Goal: Communication & Community: Answer question/provide support

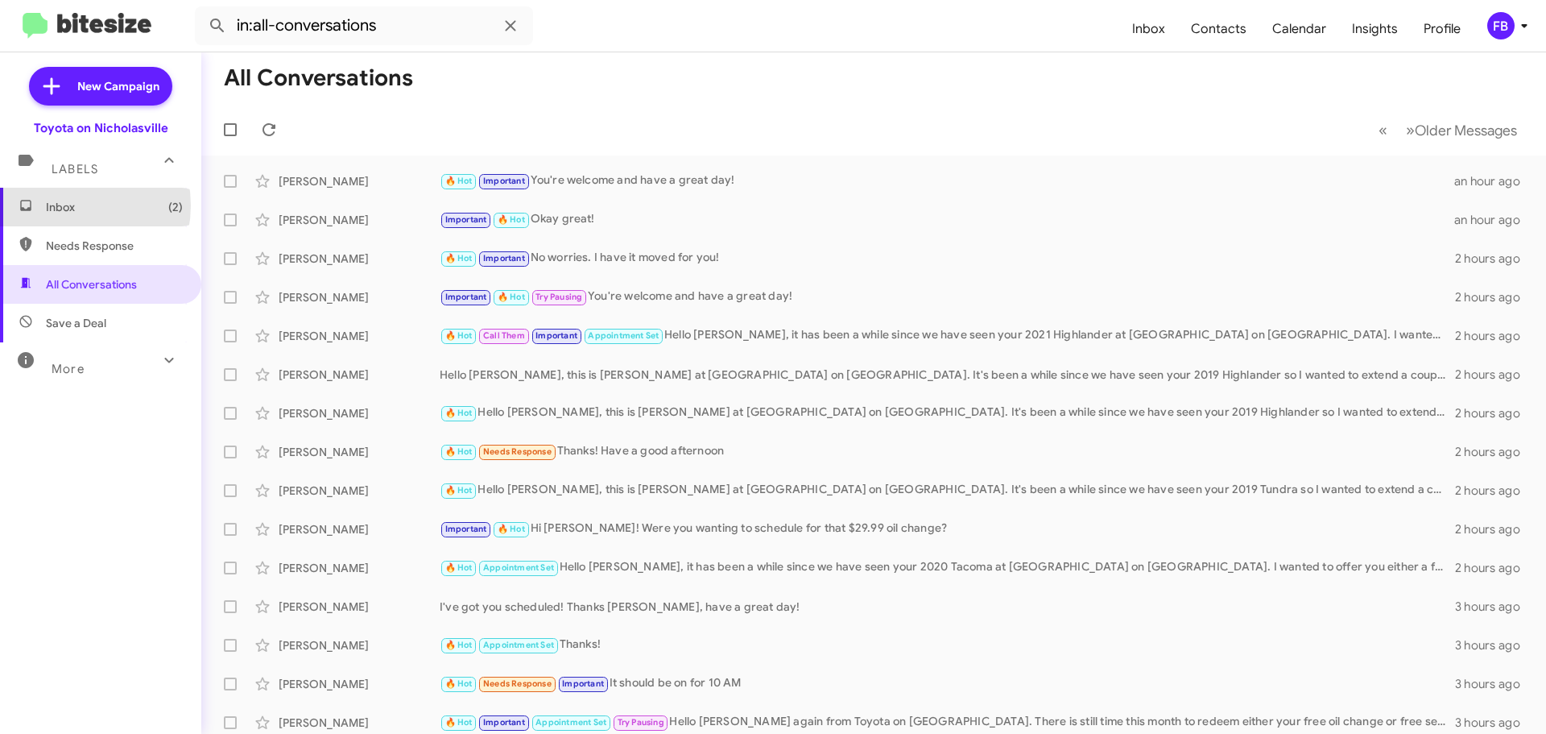
click at [60, 205] on span "Inbox (2)" at bounding box center [114, 207] width 137 height 16
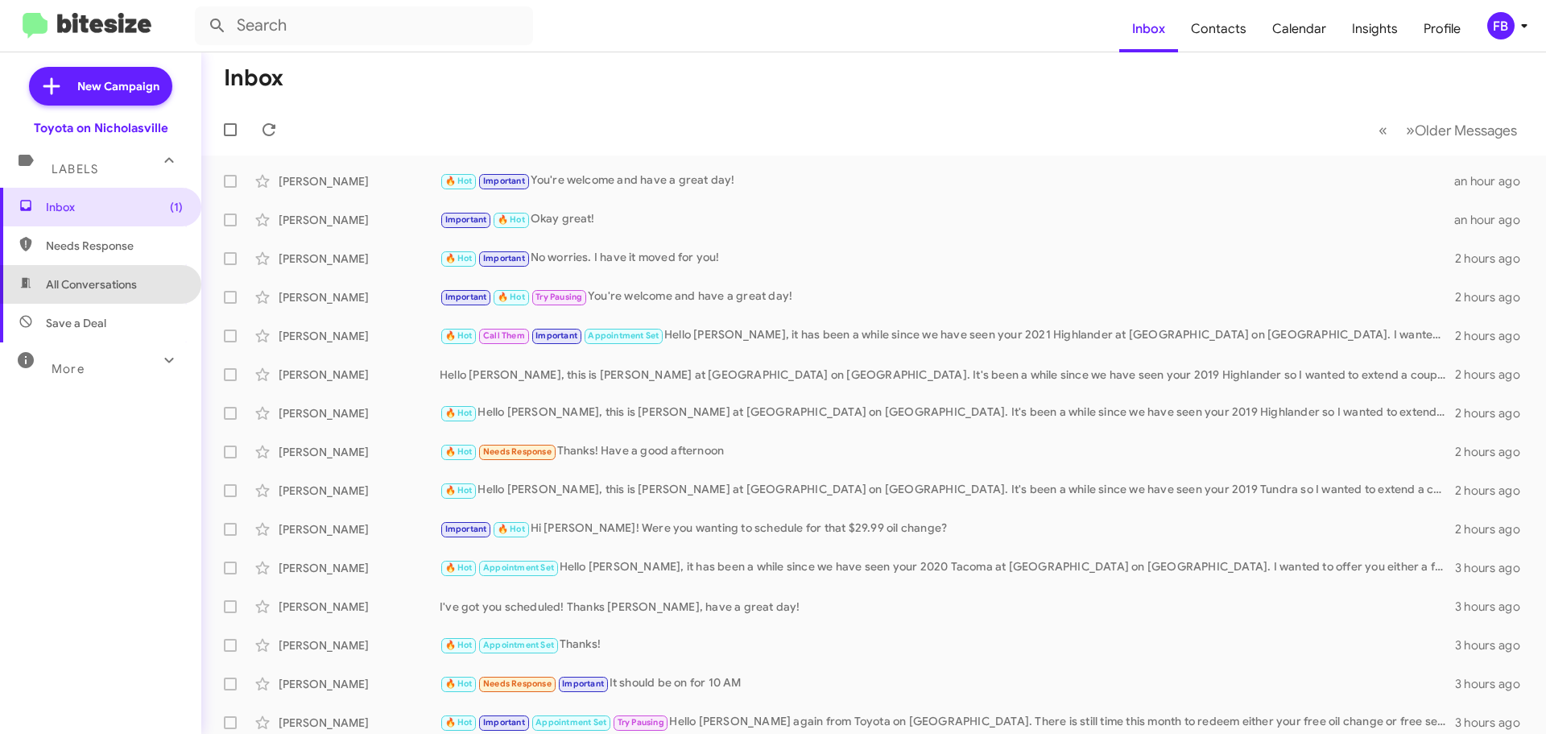
click at [114, 279] on span "All Conversations" at bounding box center [91, 284] width 91 height 16
type input "in:all-conversations"
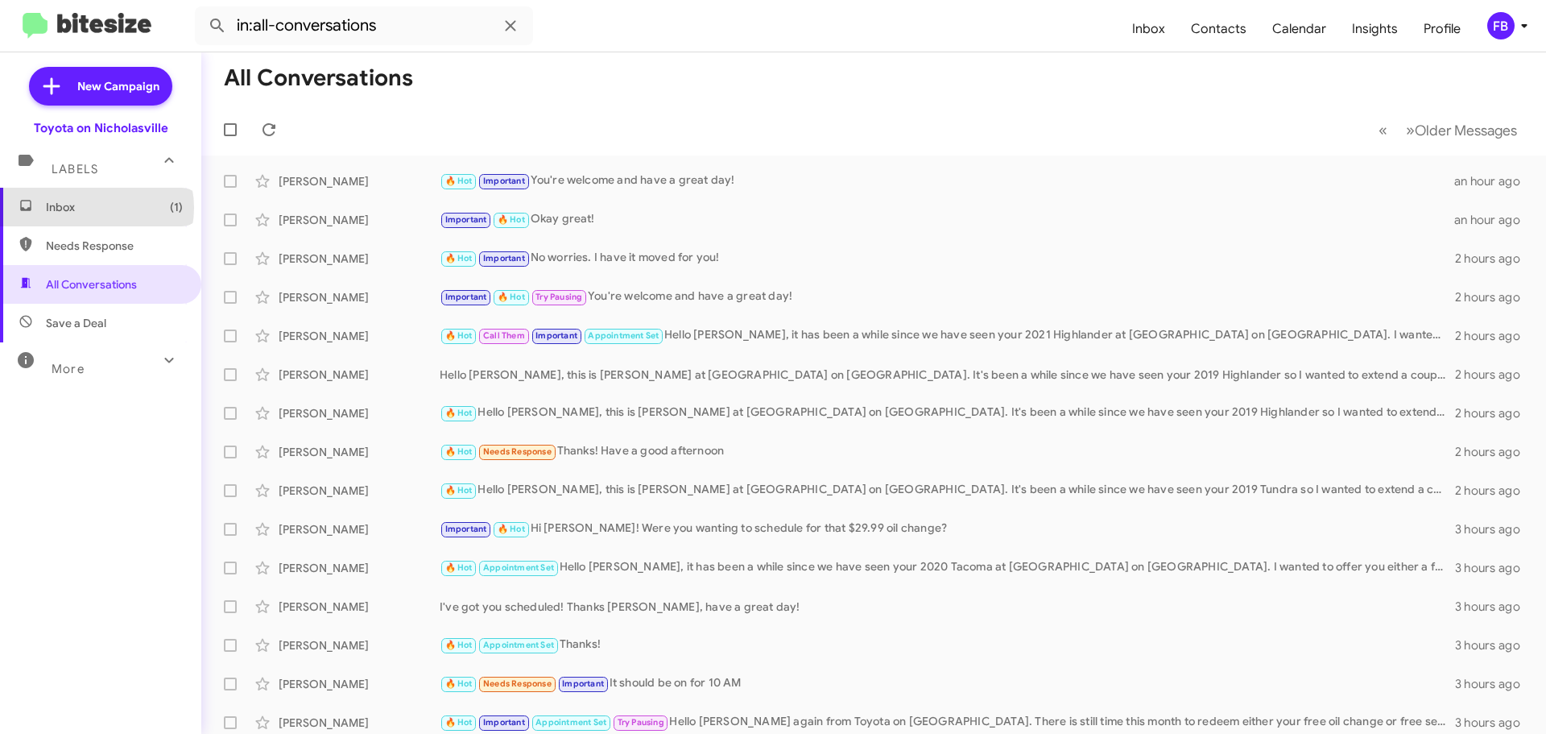
click at [96, 208] on span "Inbox (1)" at bounding box center [114, 207] width 137 height 16
